Goal: Find specific page/section: Find specific page/section

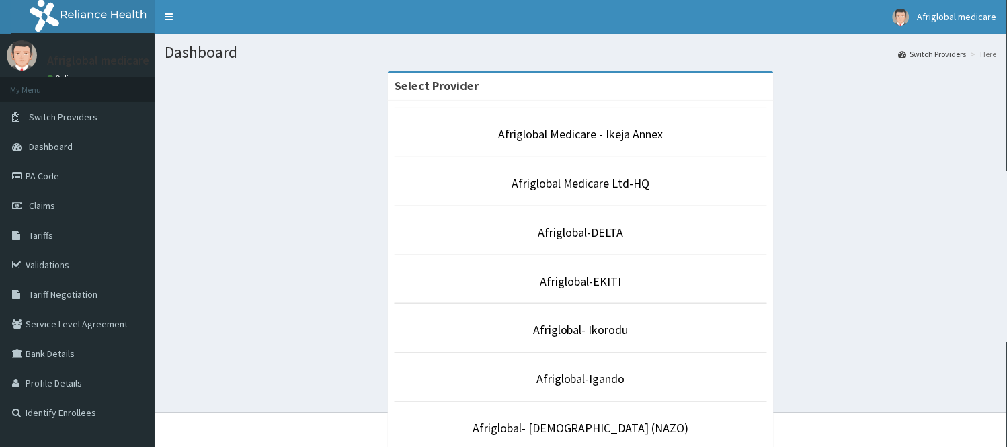
scroll to position [391, 0]
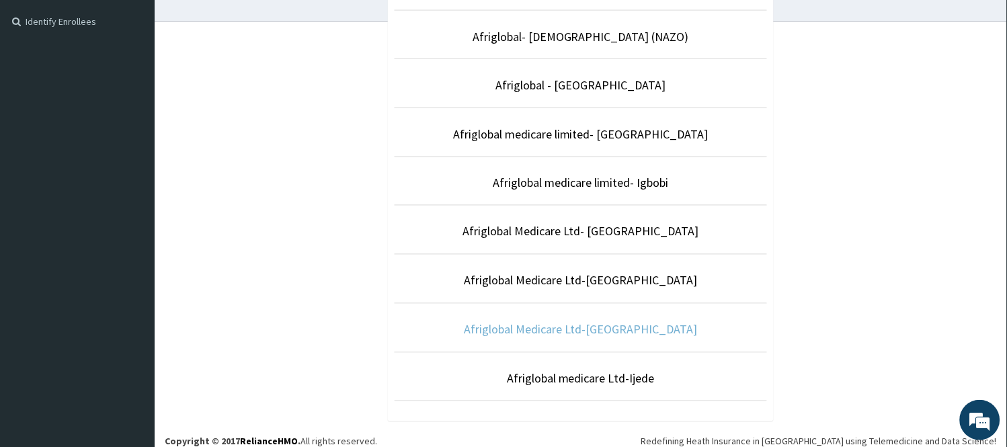
click at [634, 331] on link "Afriglobal Medicare Ltd-[GEOGRAPHIC_DATA]" at bounding box center [581, 329] width 234 height 15
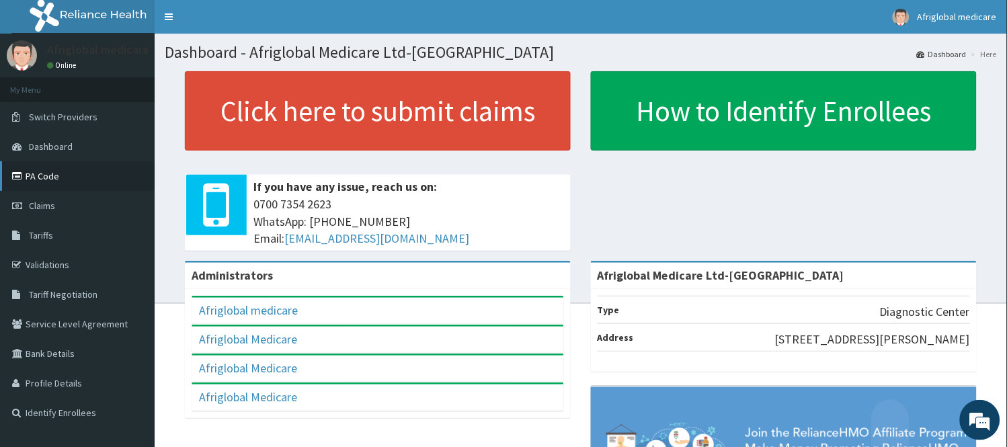
click at [30, 170] on link "PA Code" at bounding box center [77, 176] width 155 height 30
